Goal: Task Accomplishment & Management: Use online tool/utility

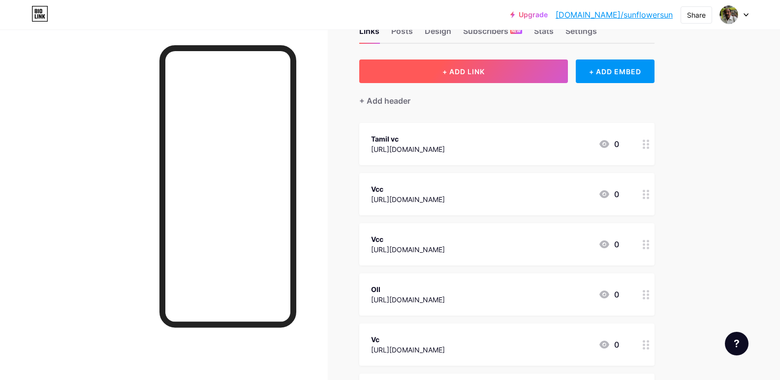
scroll to position [49, 0]
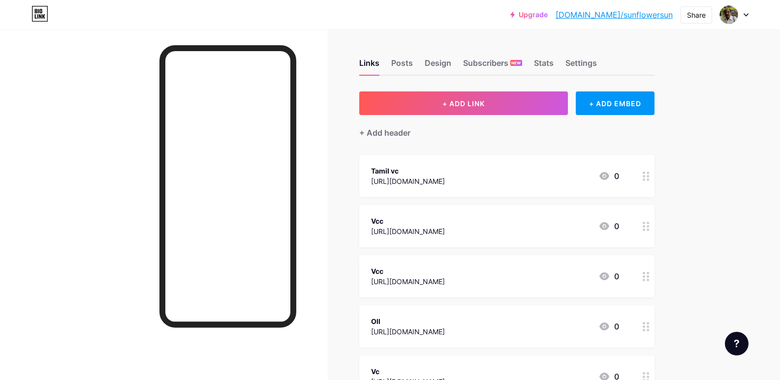
click at [608, 175] on icon at bounding box center [604, 176] width 10 height 8
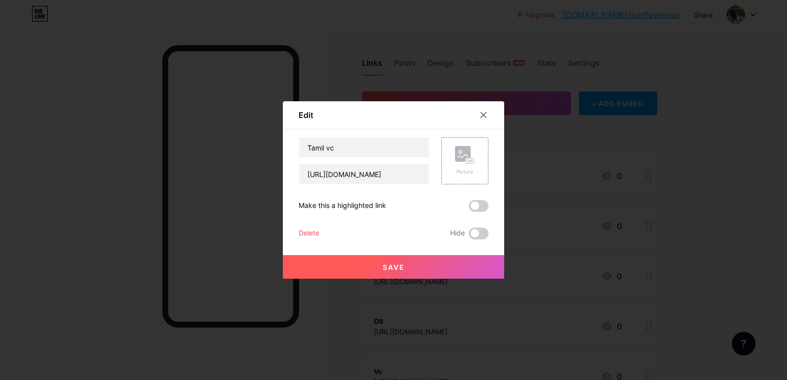
click at [478, 206] on span at bounding box center [479, 206] width 20 height 12
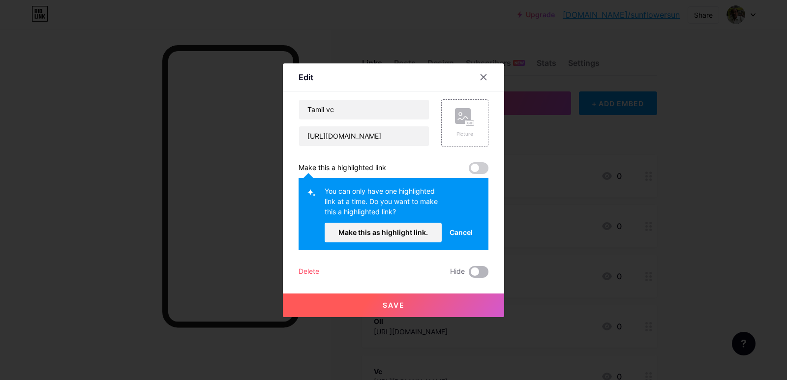
click at [478, 270] on span at bounding box center [479, 272] width 20 height 12
click at [469, 275] on input "checkbox" at bounding box center [469, 275] width 0 height 0
click at [479, 168] on span at bounding box center [479, 168] width 20 height 12
click at [402, 306] on button "Save" at bounding box center [393, 306] width 221 height 24
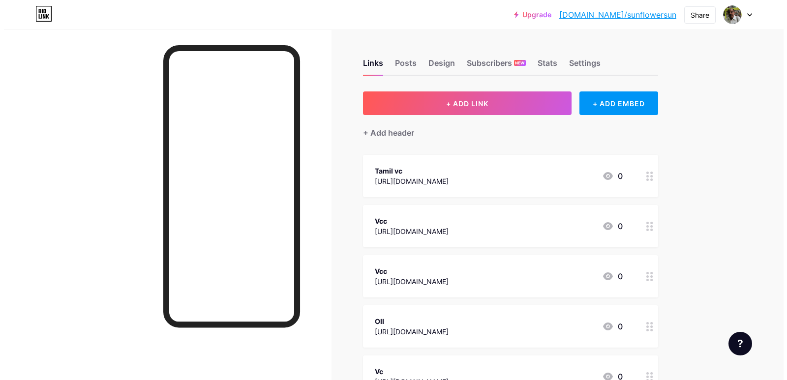
scroll to position [49, 0]
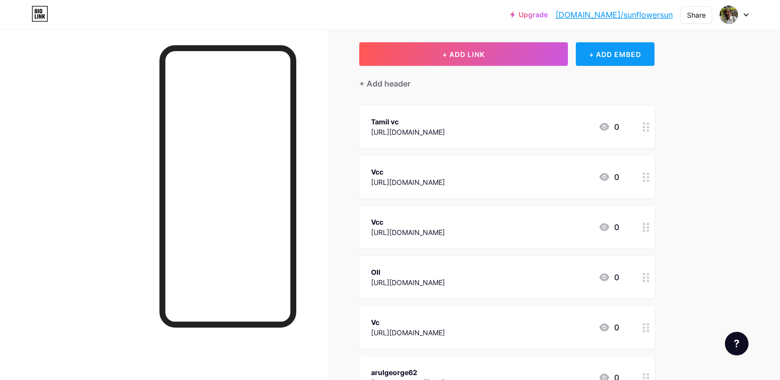
click at [622, 54] on div "+ ADD EMBED" at bounding box center [615, 54] width 78 height 24
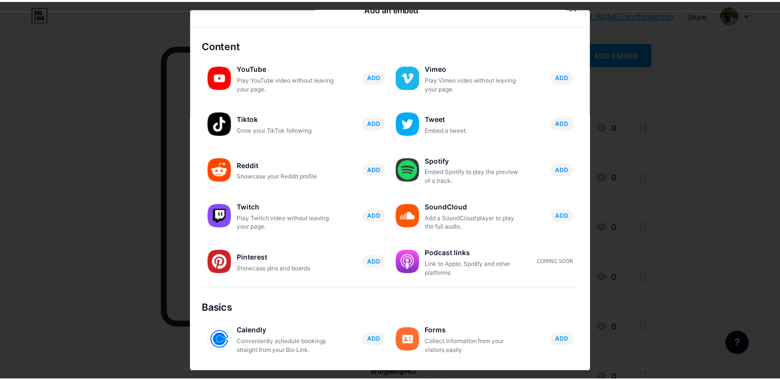
scroll to position [0, 0]
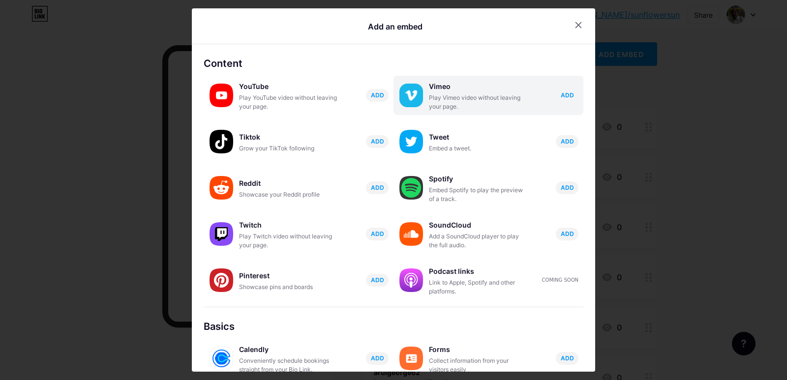
click at [561, 96] on span "ADD" at bounding box center [567, 95] width 13 height 8
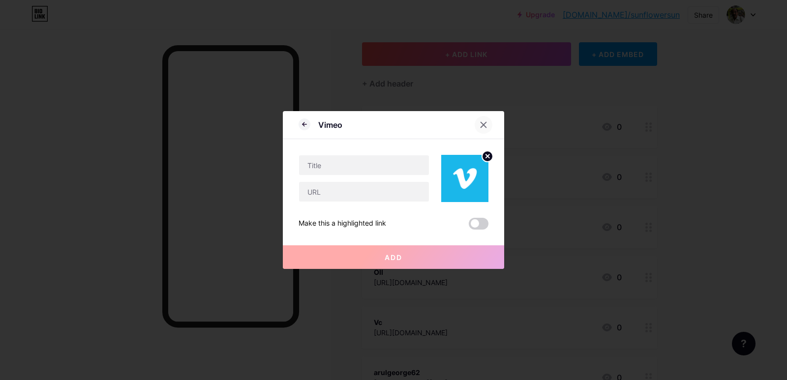
click at [481, 125] on icon at bounding box center [484, 125] width 8 height 8
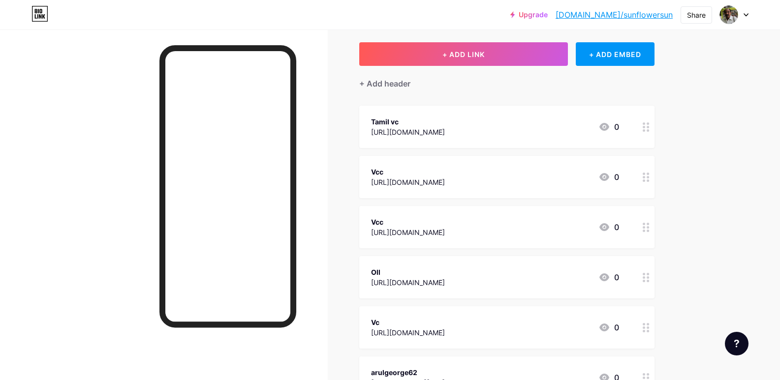
click at [745, 15] on icon at bounding box center [746, 15] width 4 height 2
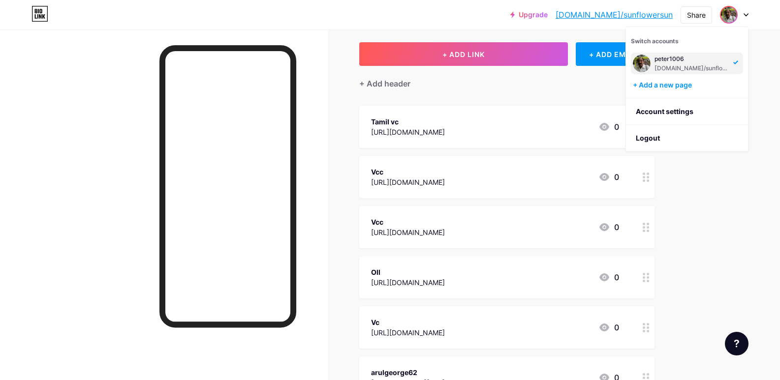
click at [684, 160] on div "Links Posts Design Subscribers NEW Stats Settings + ADD LINK + ADD EMBED + Add …" at bounding box center [348, 276] width 696 height 592
